Goal: Check status: Check status

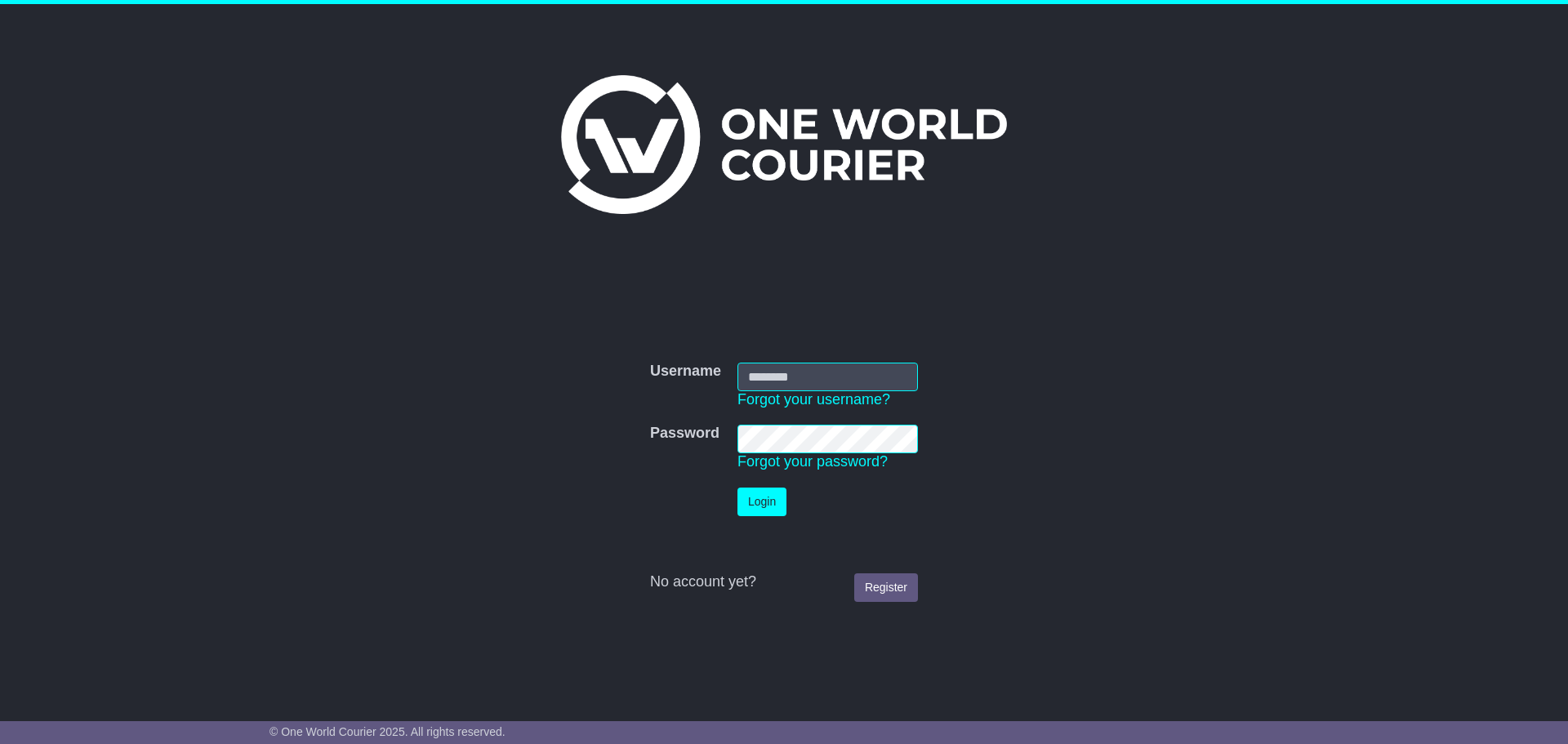
type input "**********"
click at [781, 509] on button "Login" at bounding box center [761, 501] width 49 height 28
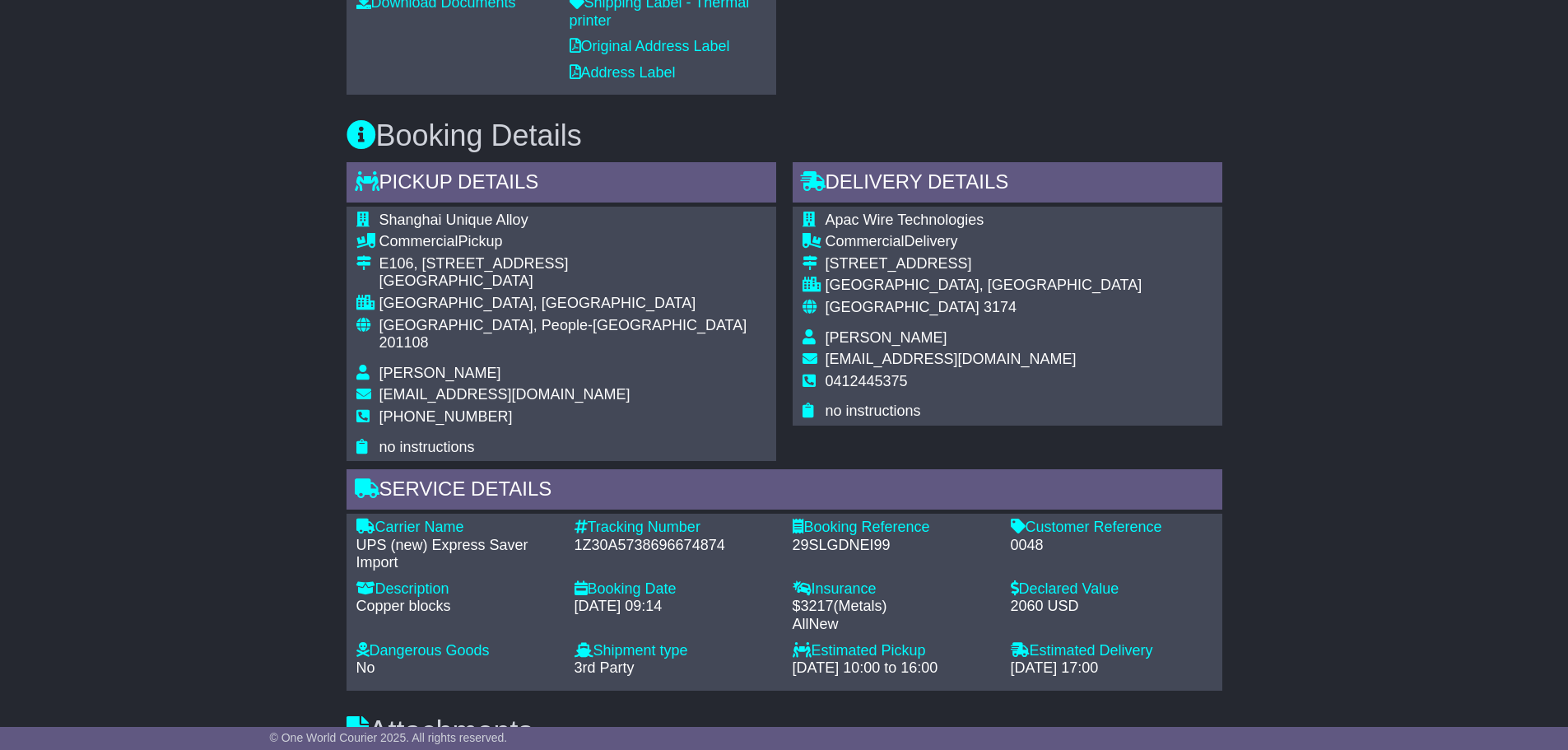
scroll to position [414, 0]
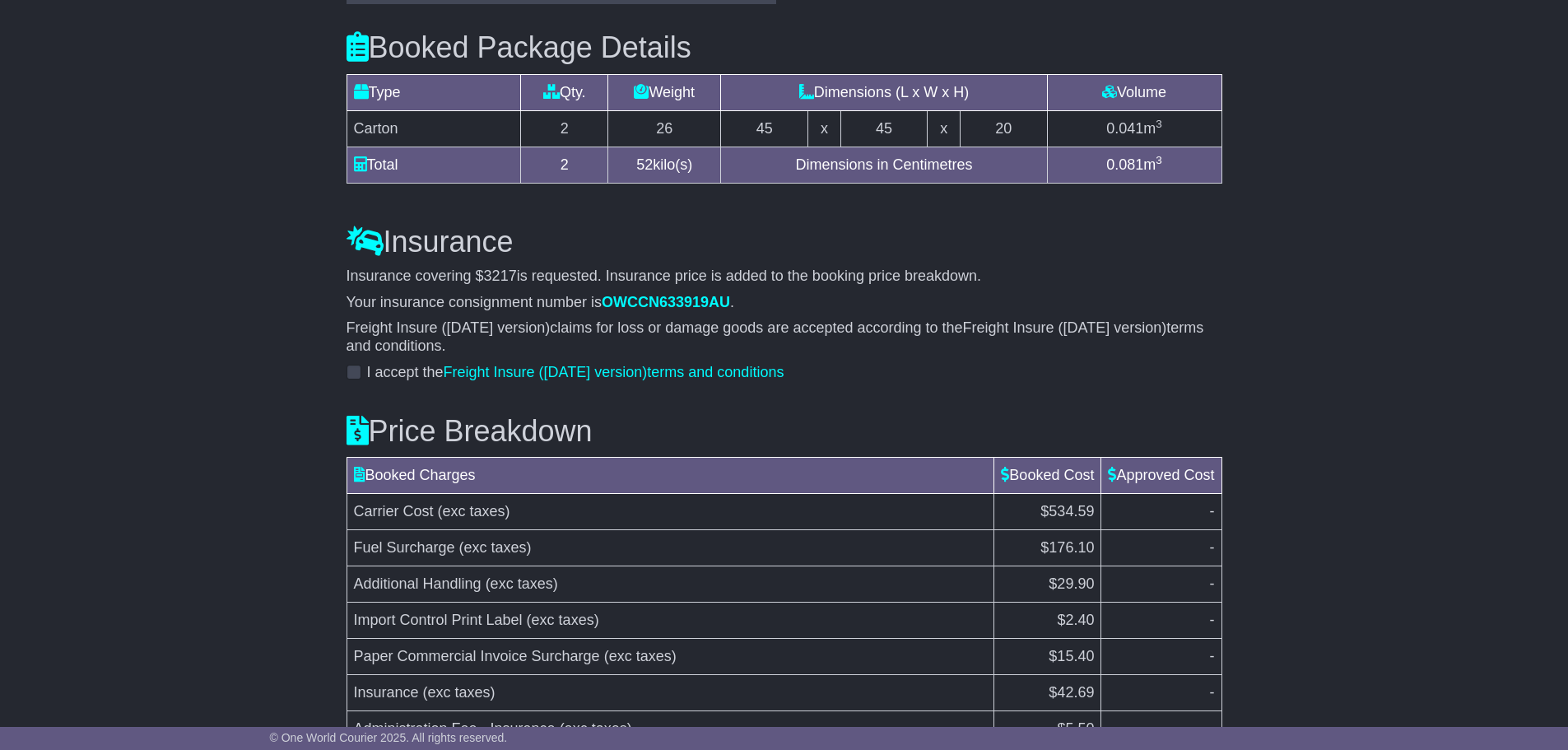
scroll to position [1655, 0]
